Goal: Navigation & Orientation: Go to known website

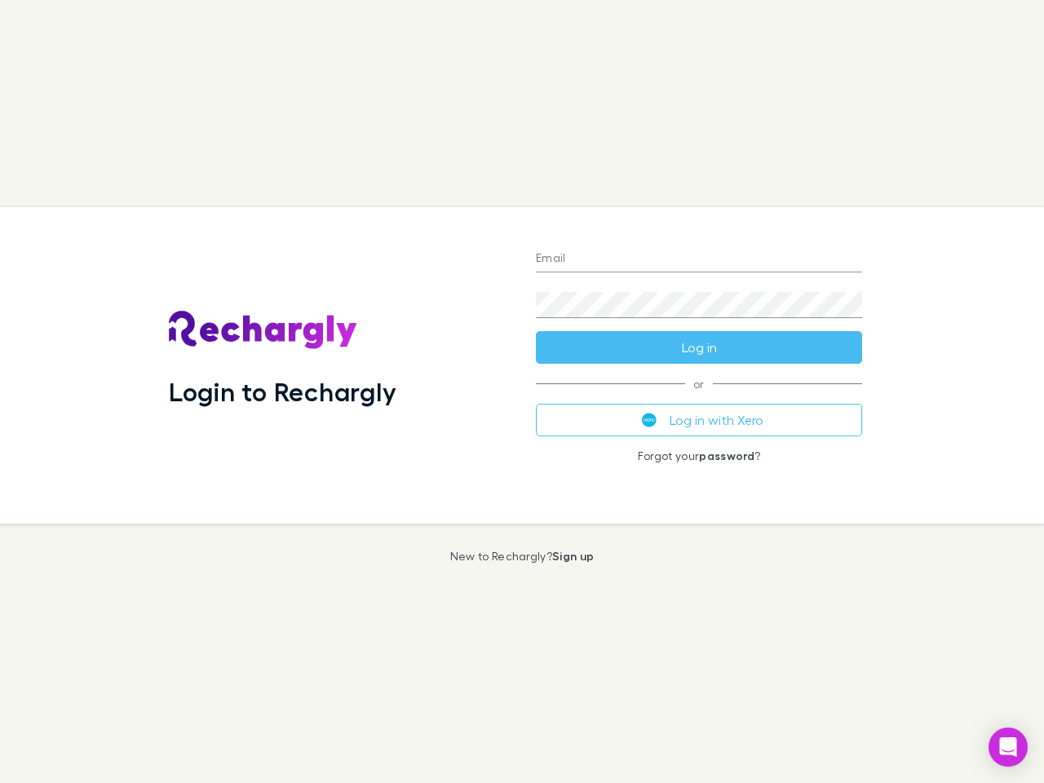
click at [522, 392] on div "Login to Rechargly" at bounding box center [339, 365] width 367 height 317
click at [699, 259] on input "Email" at bounding box center [699, 259] width 326 height 26
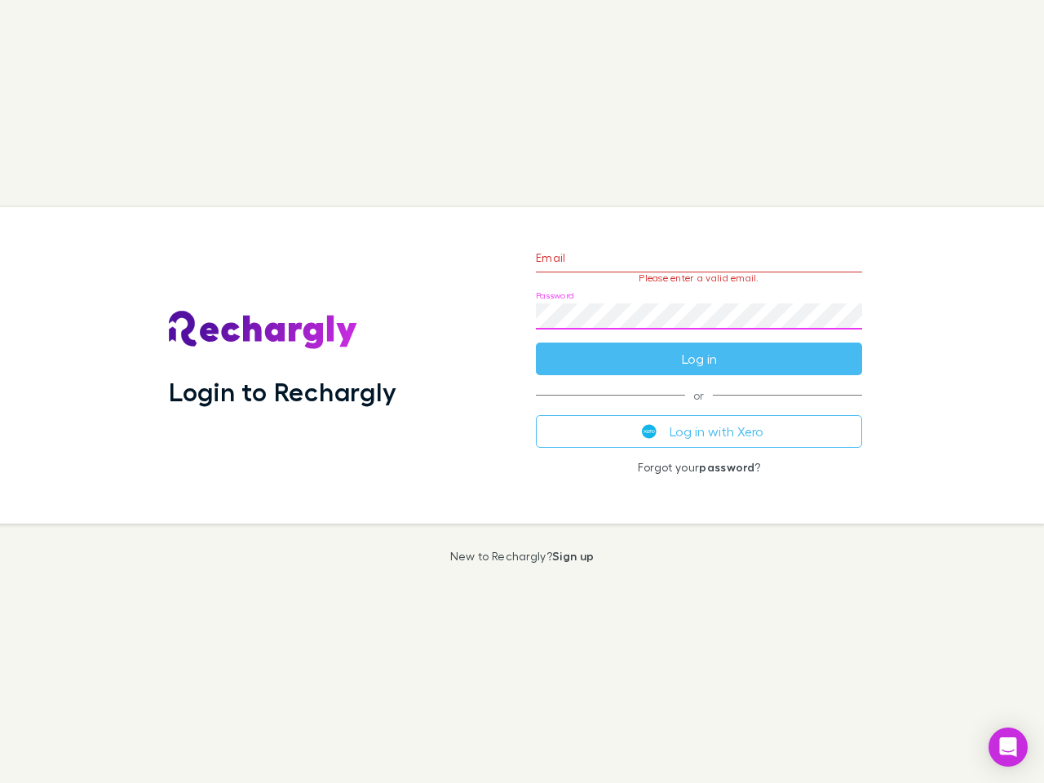
click at [699, 348] on form "Email Please enter a valid email. Password Log in" at bounding box center [699, 304] width 326 height 142
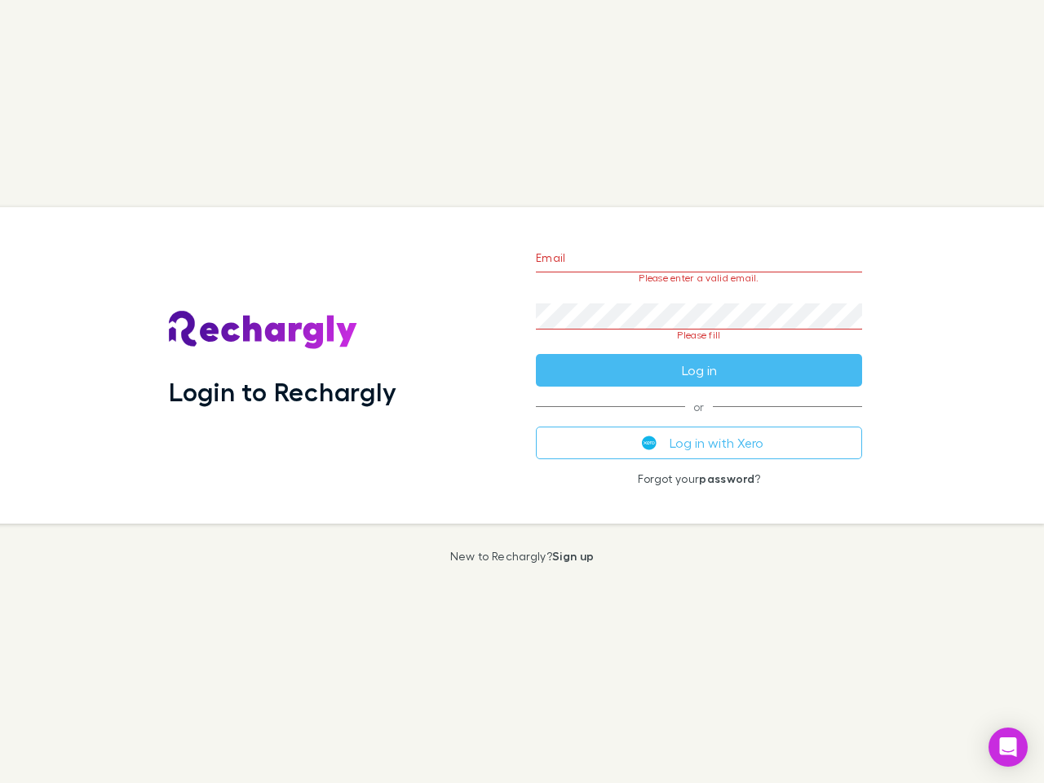
click at [699, 420] on div "Email Please enter a valid email. Password Please fill Log in or Log in with Xe…" at bounding box center [699, 365] width 352 height 317
click at [1008, 747] on icon "Open Intercom Messenger" at bounding box center [1008, 748] width 17 height 20
